Goal: Register for event/course

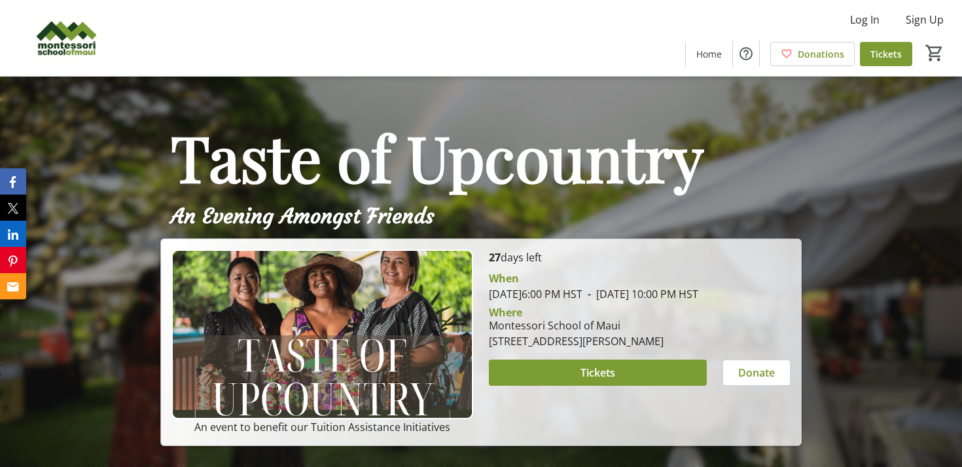
drag, startPoint x: 569, startPoint y: 310, endPoint x: 528, endPoint y: 295, distance: 43.9
click at [528, 295] on div "[PERSON_NAME][DATE] 6:00 PM HST - [DATE] 10:00 PM HST" at bounding box center [640, 285] width 302 height 31
click at [564, 302] on div "[PERSON_NAME][DATE] 6:00 PM HST - [DATE] 10:00 PM HST" at bounding box center [640, 285] width 302 height 31
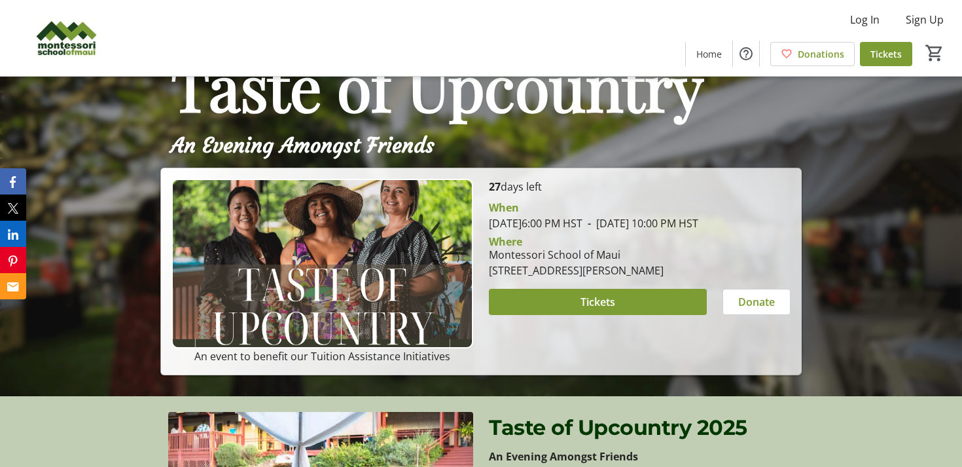
scroll to position [78, 0]
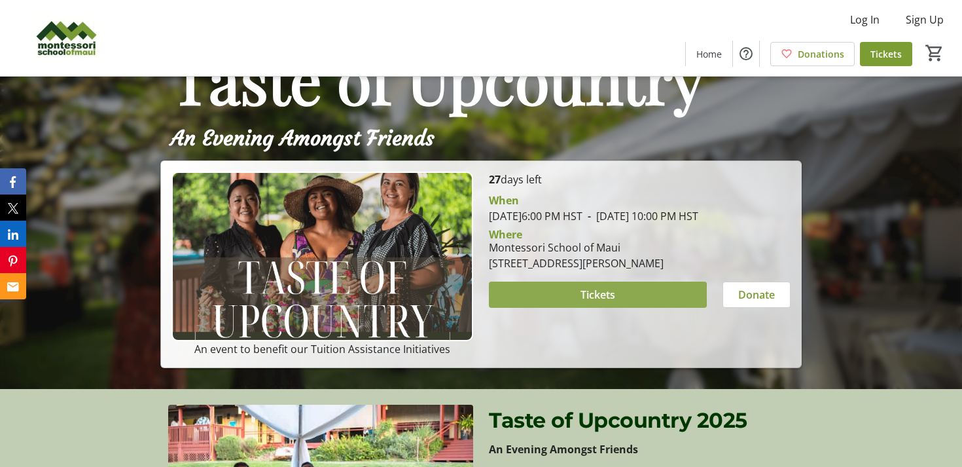
click at [564, 310] on span at bounding box center [598, 294] width 218 height 31
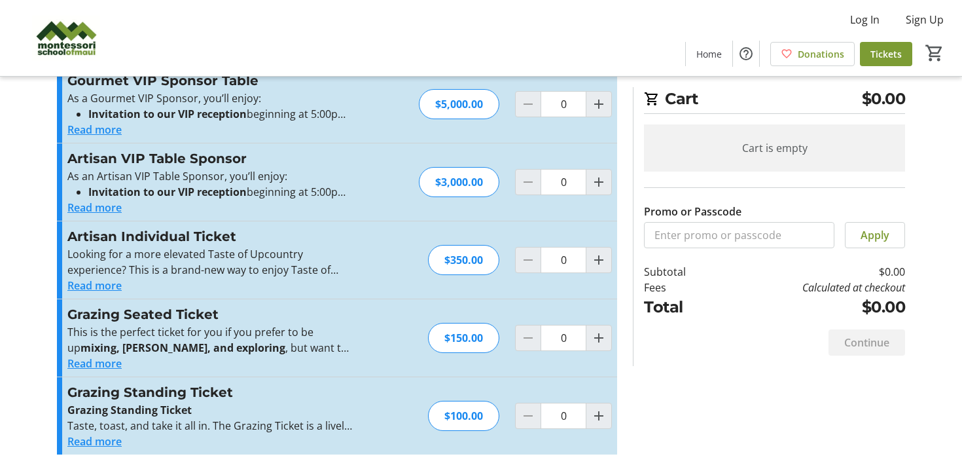
scroll to position [46, 0]
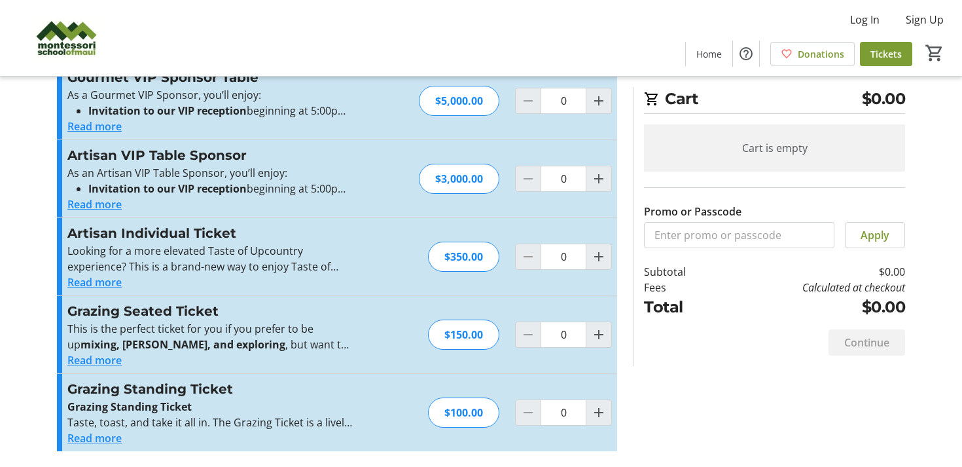
click at [96, 365] on button "Read more" at bounding box center [94, 360] width 54 height 16
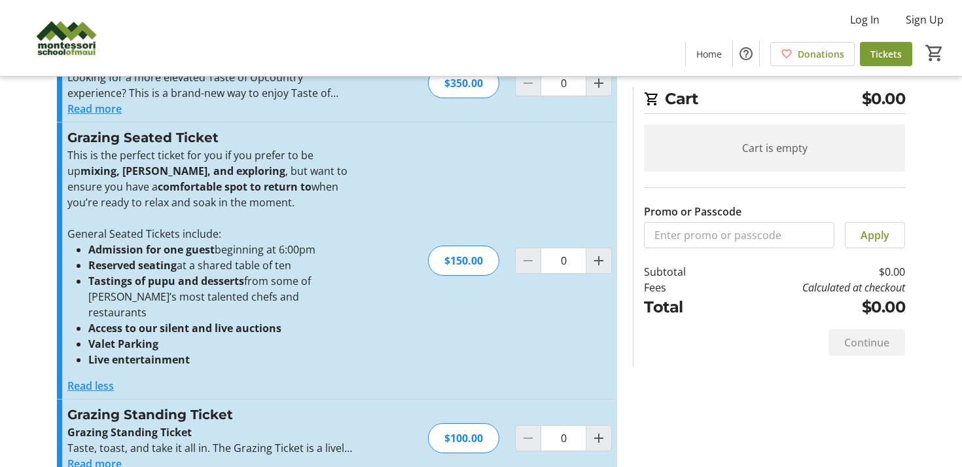
scroll to position [230, 0]
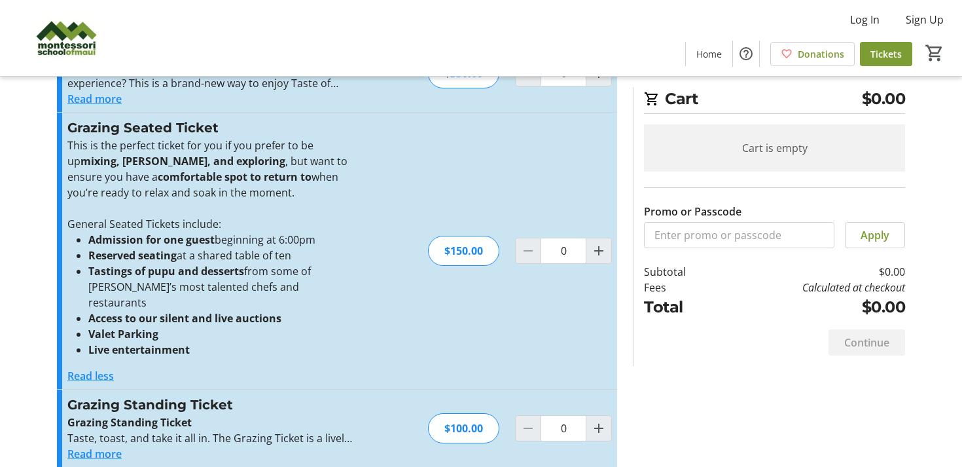
click at [78, 446] on button "Read more" at bounding box center [94, 454] width 54 height 16
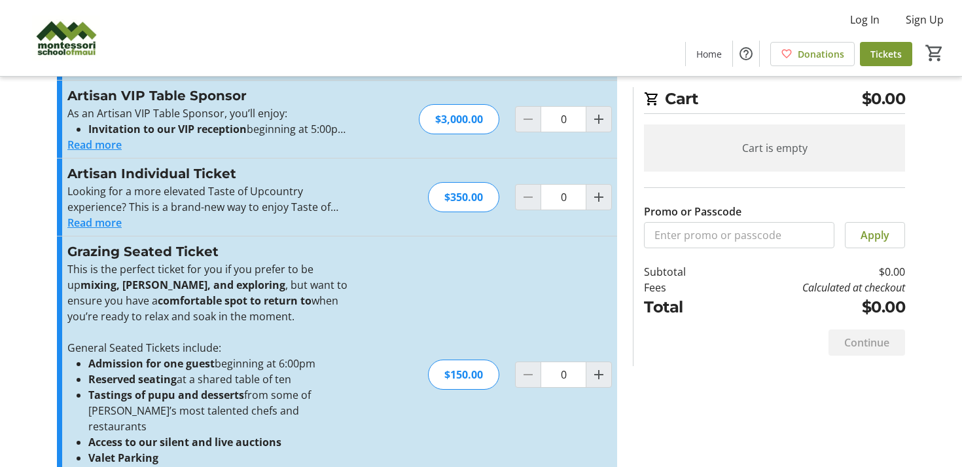
scroll to position [0, 0]
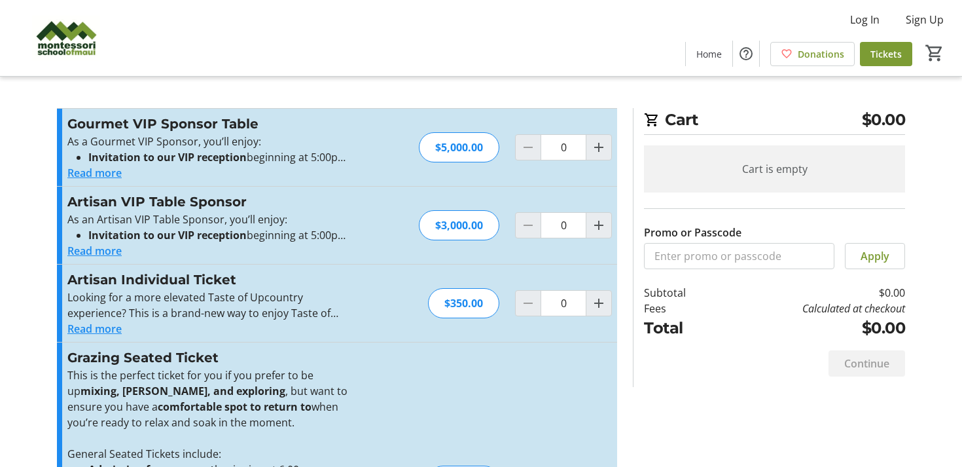
click at [101, 331] on button "Read more" at bounding box center [94, 329] width 54 height 16
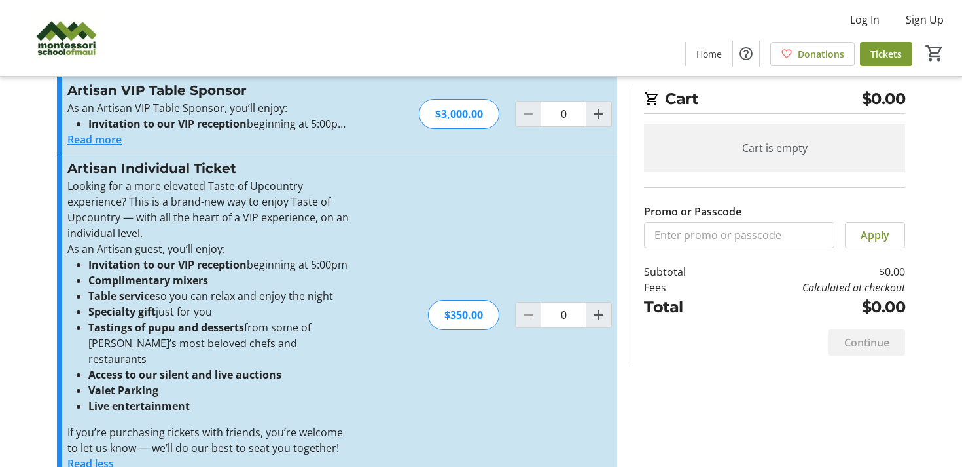
scroll to position [114, 0]
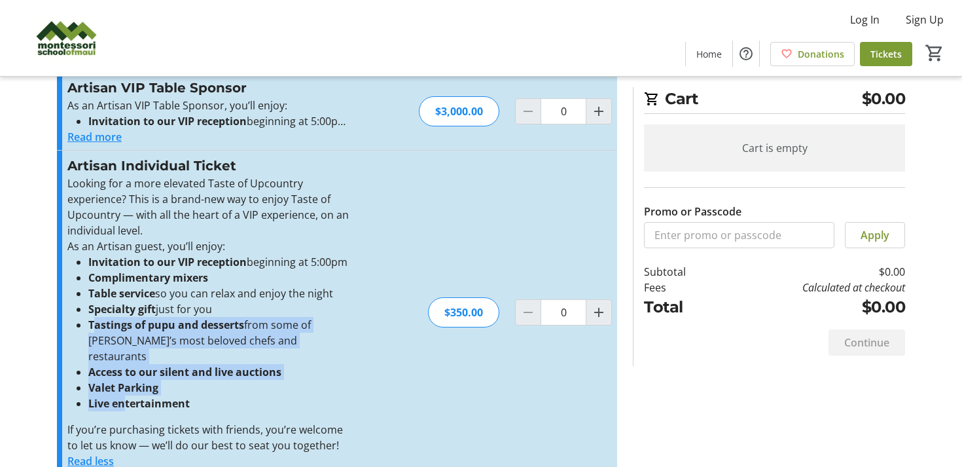
drag, startPoint x: 94, startPoint y: 320, endPoint x: 124, endPoint y: 386, distance: 72.3
click at [124, 386] on ul "Invitation to our VIP reception beginning at 5:00pm Complimentary mixers Table …" at bounding box center [210, 332] width 286 height 157
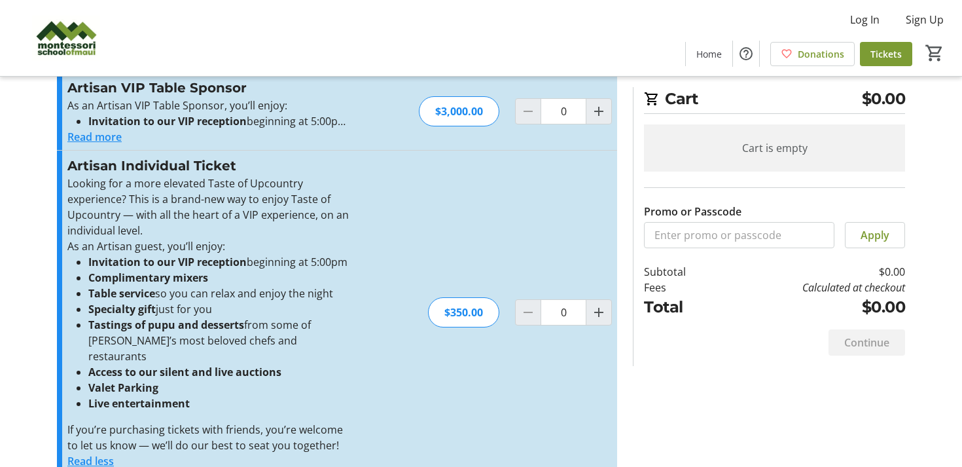
click at [205, 401] on div "Looking for a more elevated Taste of Upcountry experience? This is a brand-new …" at bounding box center [210, 314] width 286 height 278
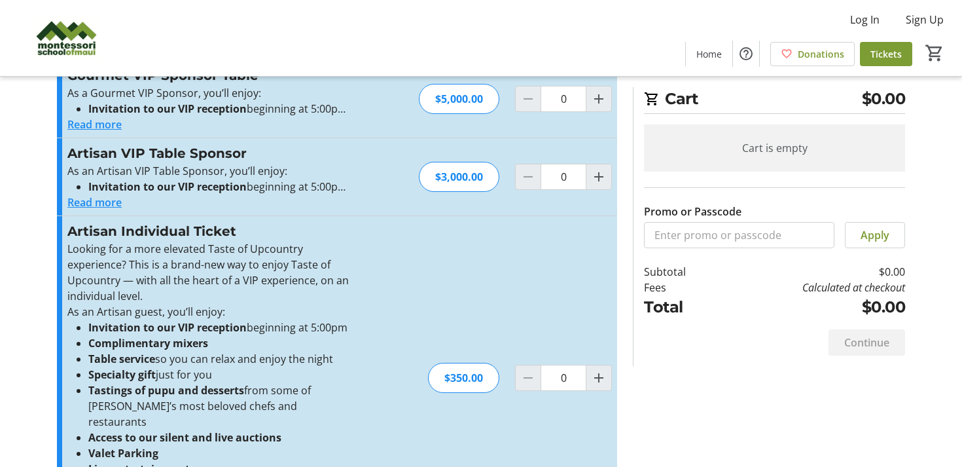
scroll to position [0, 0]
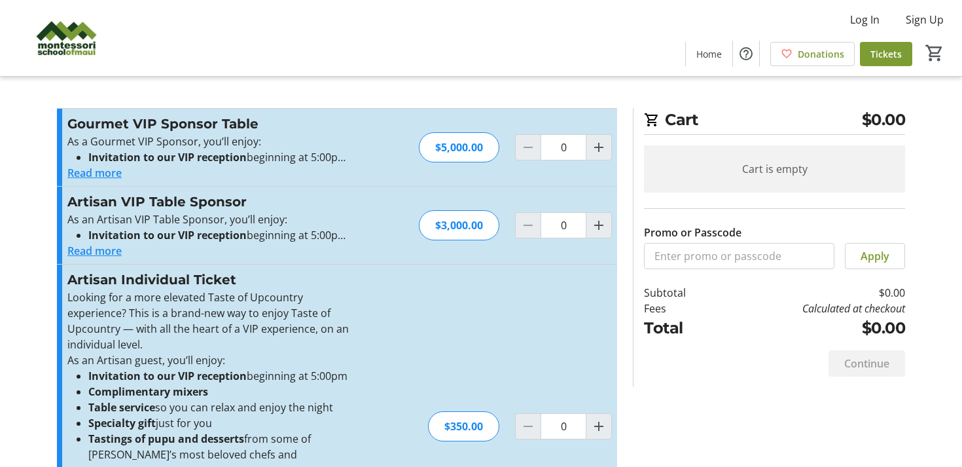
click at [96, 257] on button "Read more" at bounding box center [94, 251] width 54 height 16
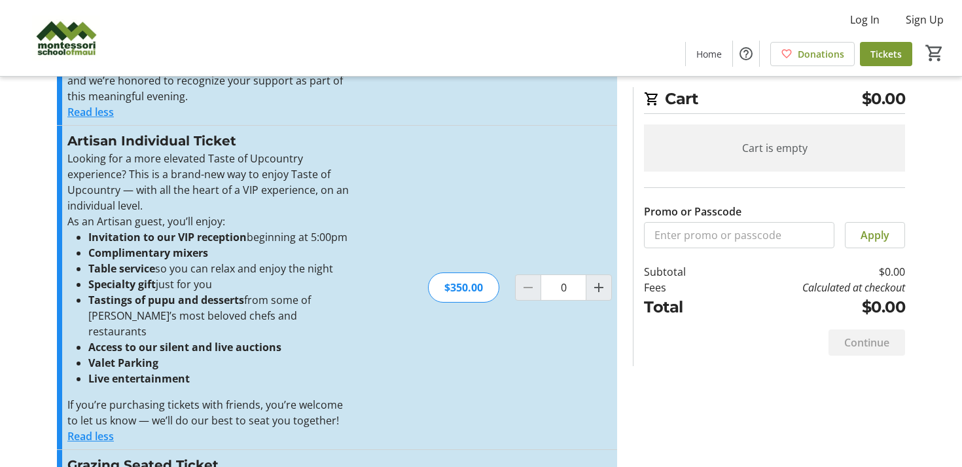
scroll to position [402, 0]
